Goal: Obtain resource: Obtain resource

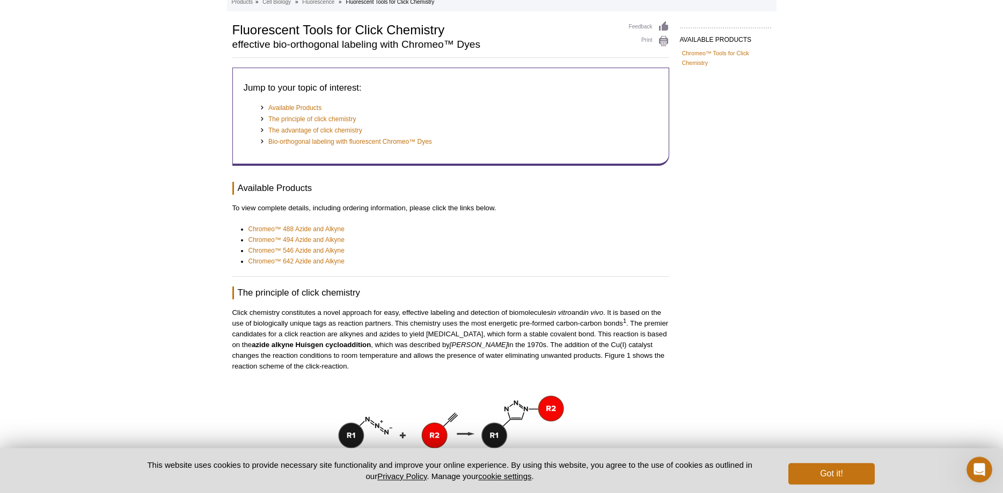
scroll to position [47, 0]
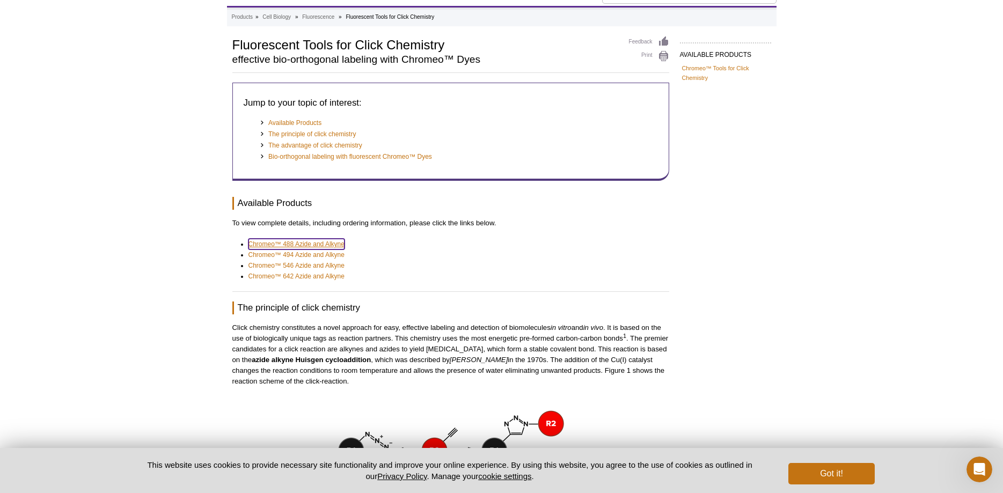
click at [329, 244] on link "Chromeo™ 488 Azide and Alkyne" at bounding box center [297, 244] width 96 height 11
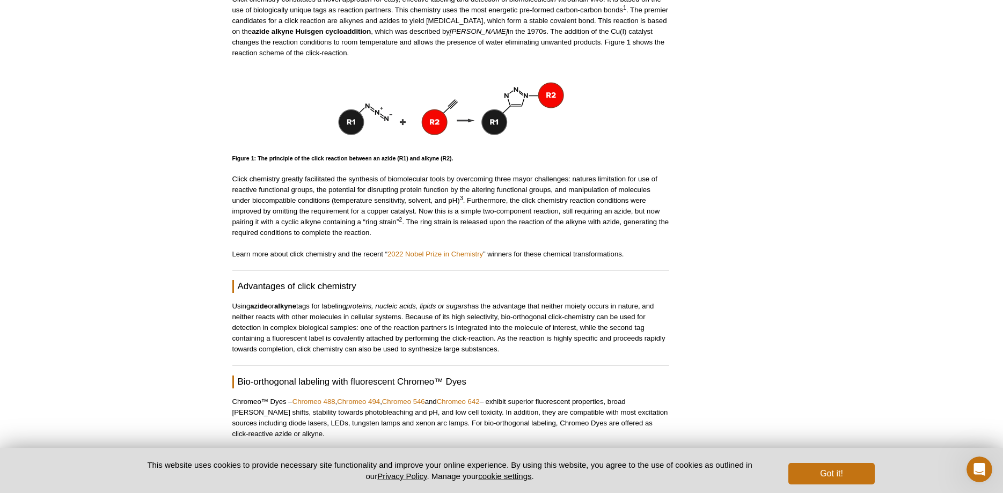
scroll to position [704, 0]
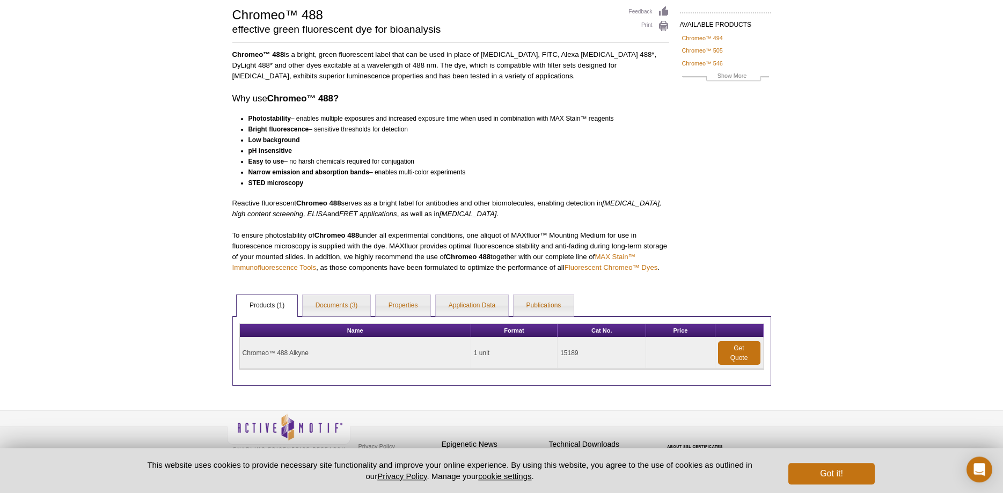
scroll to position [92, 0]
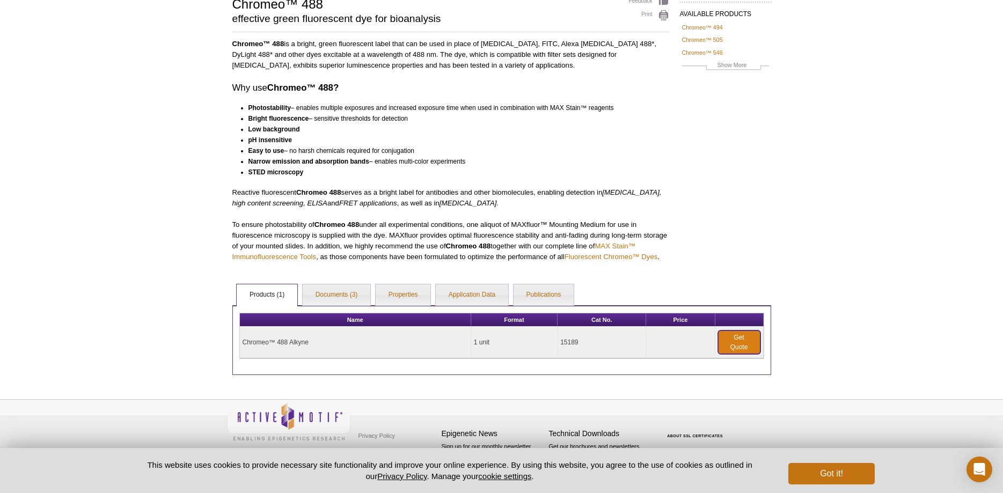
click at [734, 335] on link "Get Quote" at bounding box center [739, 343] width 42 height 24
click at [342, 309] on div "Name Format Cat No. Price Chromeo™ 488 Alkyne 1 unit 15189 Get Quote" at bounding box center [501, 340] width 539 height 70
click at [342, 300] on link "Documents (3)" at bounding box center [337, 294] width 68 height 21
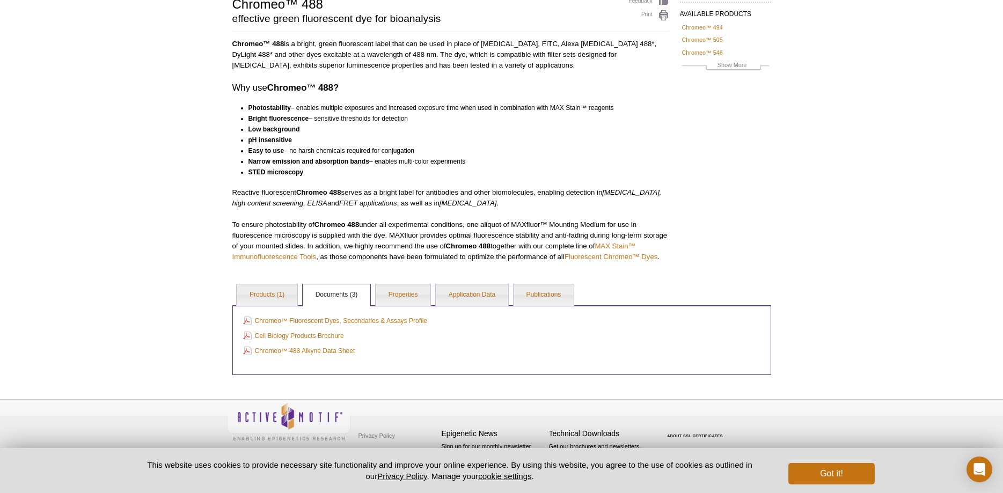
click at [650, 236] on p "To ensure photostability of Chromeo 488 under all experimental conditions, one …" at bounding box center [450, 241] width 437 height 43
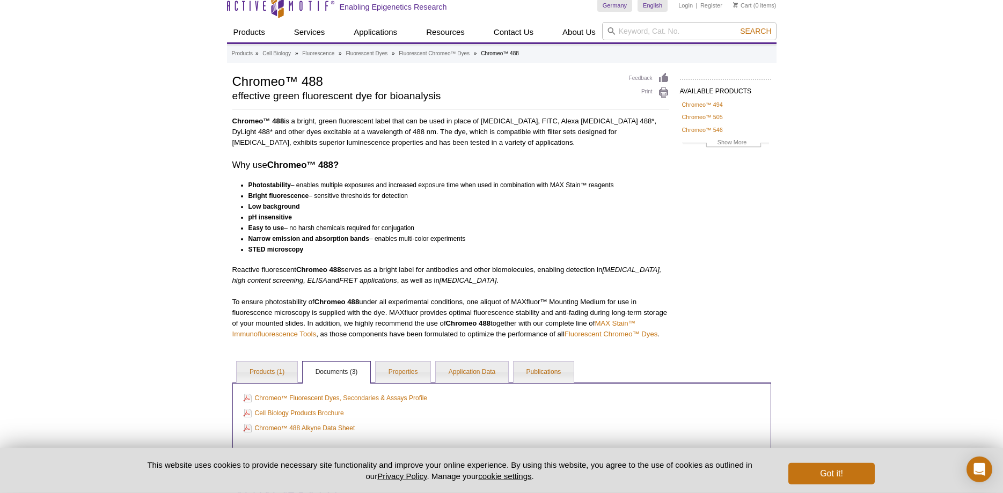
scroll to position [0, 0]
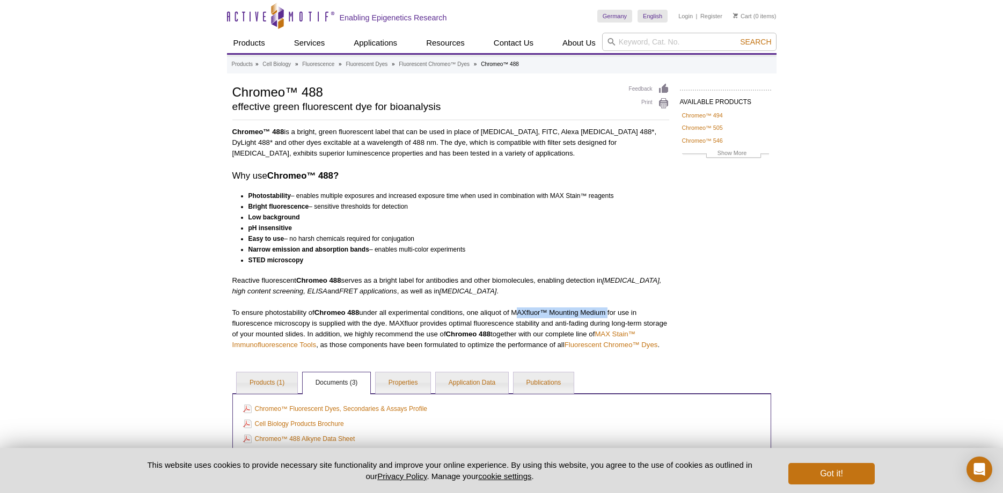
drag, startPoint x: 515, startPoint y: 315, endPoint x: 610, endPoint y: 316, distance: 95.0
click at [610, 316] on p "To ensure photostability of Chromeo 488 under all experimental conditions, one …" at bounding box center [450, 329] width 437 height 43
copy p "MAXfluor™ Mounting Medium"
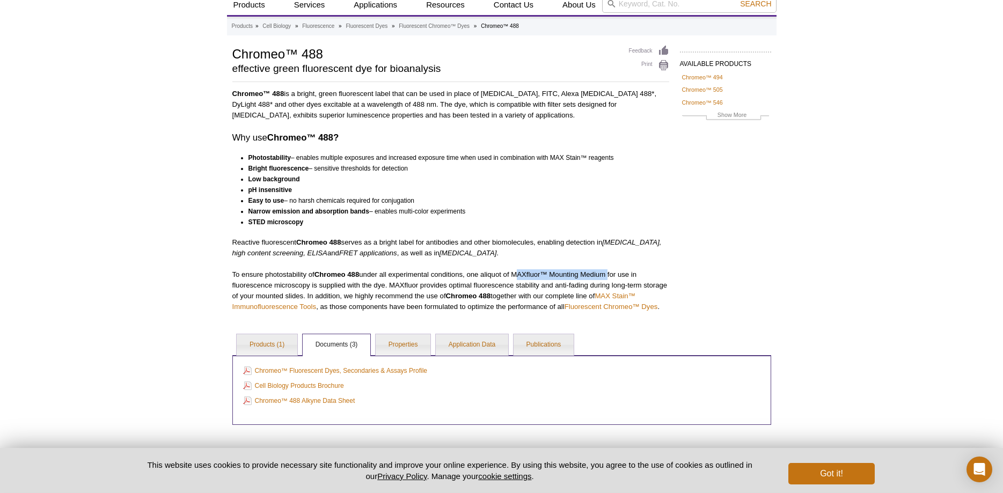
scroll to position [55, 0]
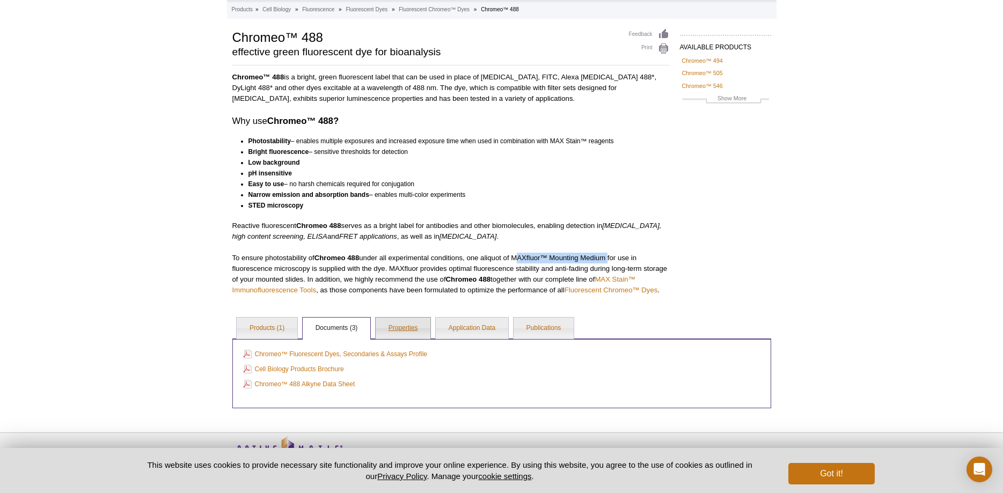
click at [409, 338] on link "Properties" at bounding box center [403, 328] width 55 height 21
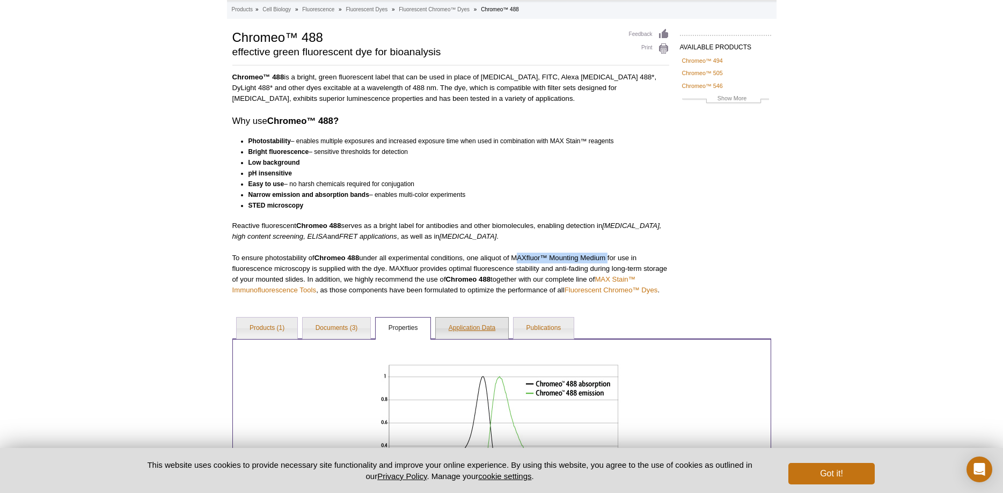
click at [494, 329] on link "Application Data" at bounding box center [472, 328] width 72 height 21
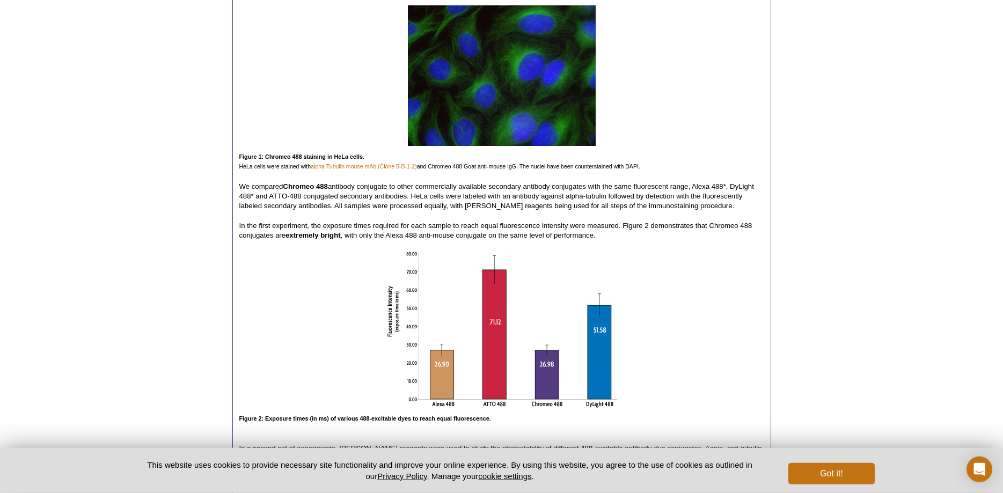
scroll to position [437, 0]
